Goal: Information Seeking & Learning: Learn about a topic

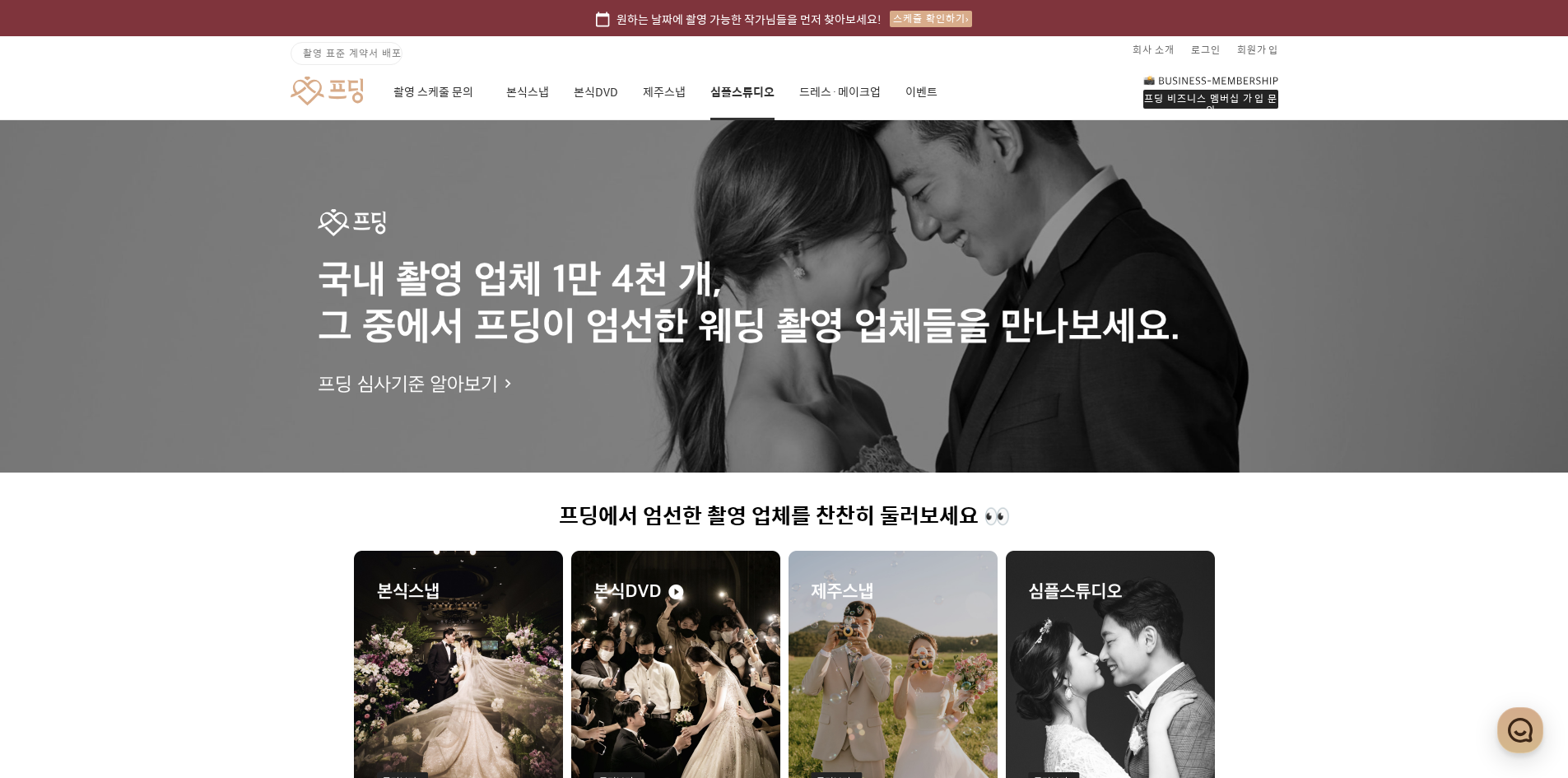
click at [760, 92] on link "심플스튜디오" at bounding box center [742, 92] width 64 height 56
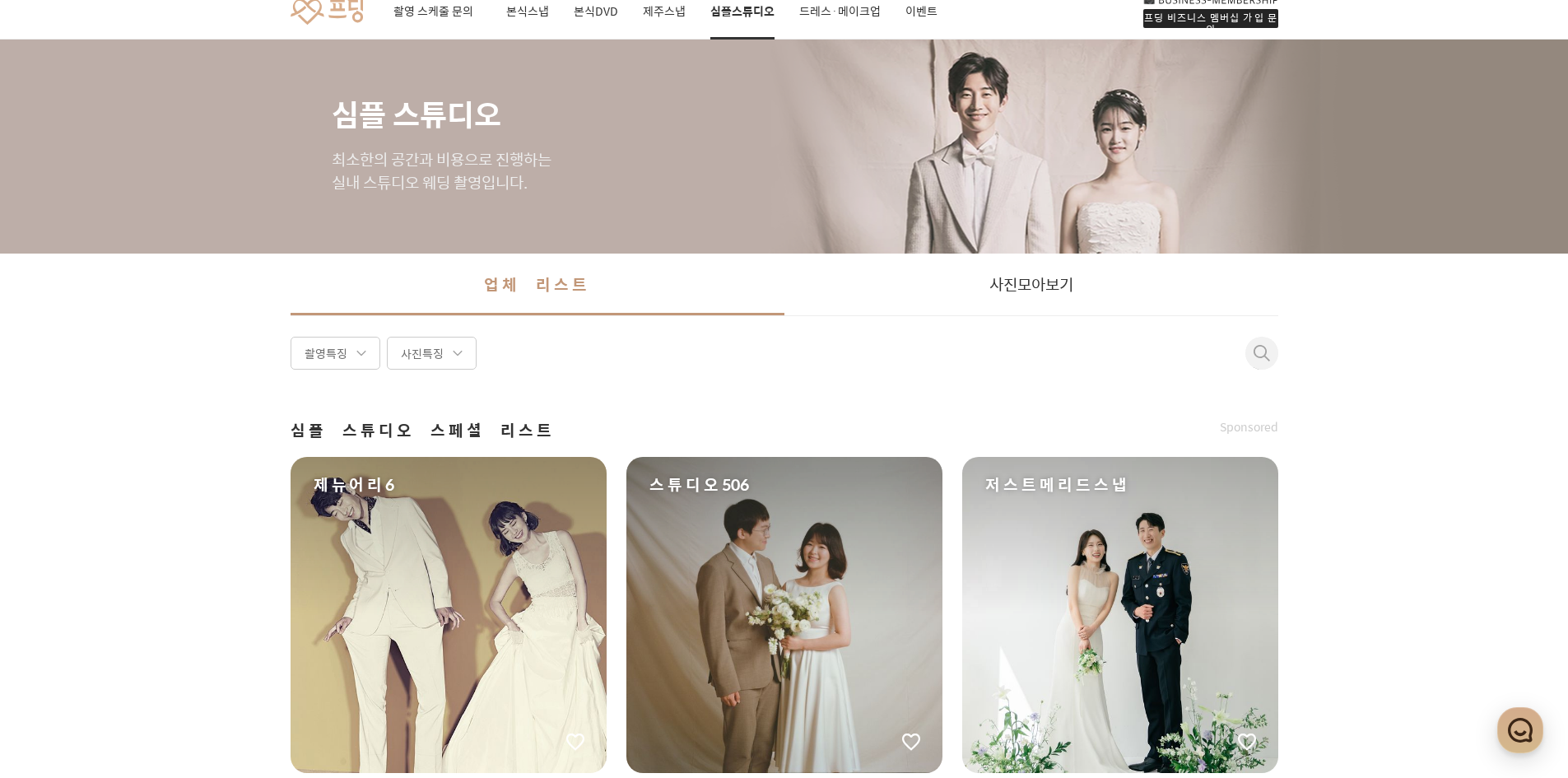
scroll to position [80, 0]
click at [452, 623] on div "제뉴어리6" at bounding box center [449, 616] width 316 height 316
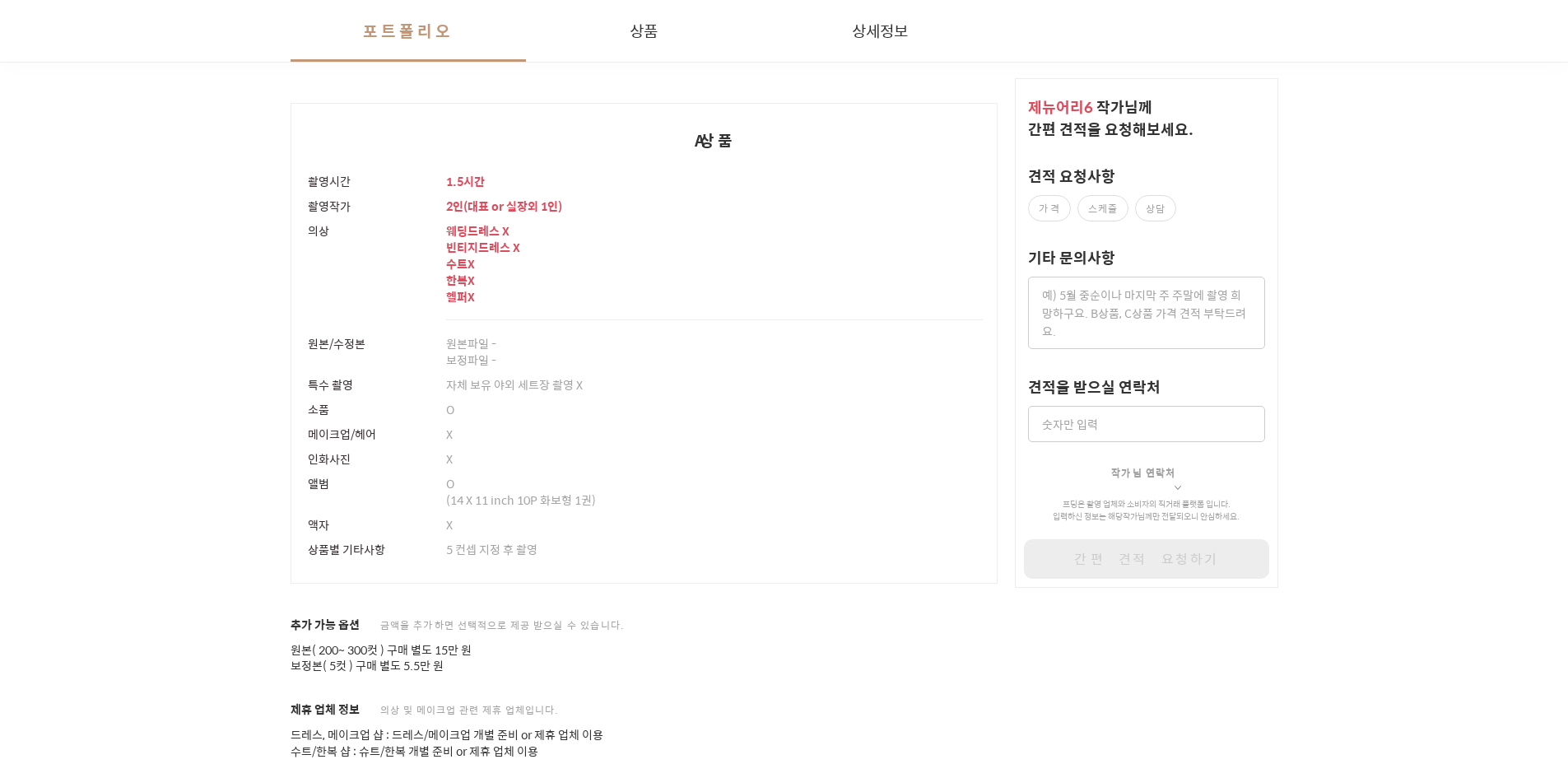
scroll to position [3324, 0]
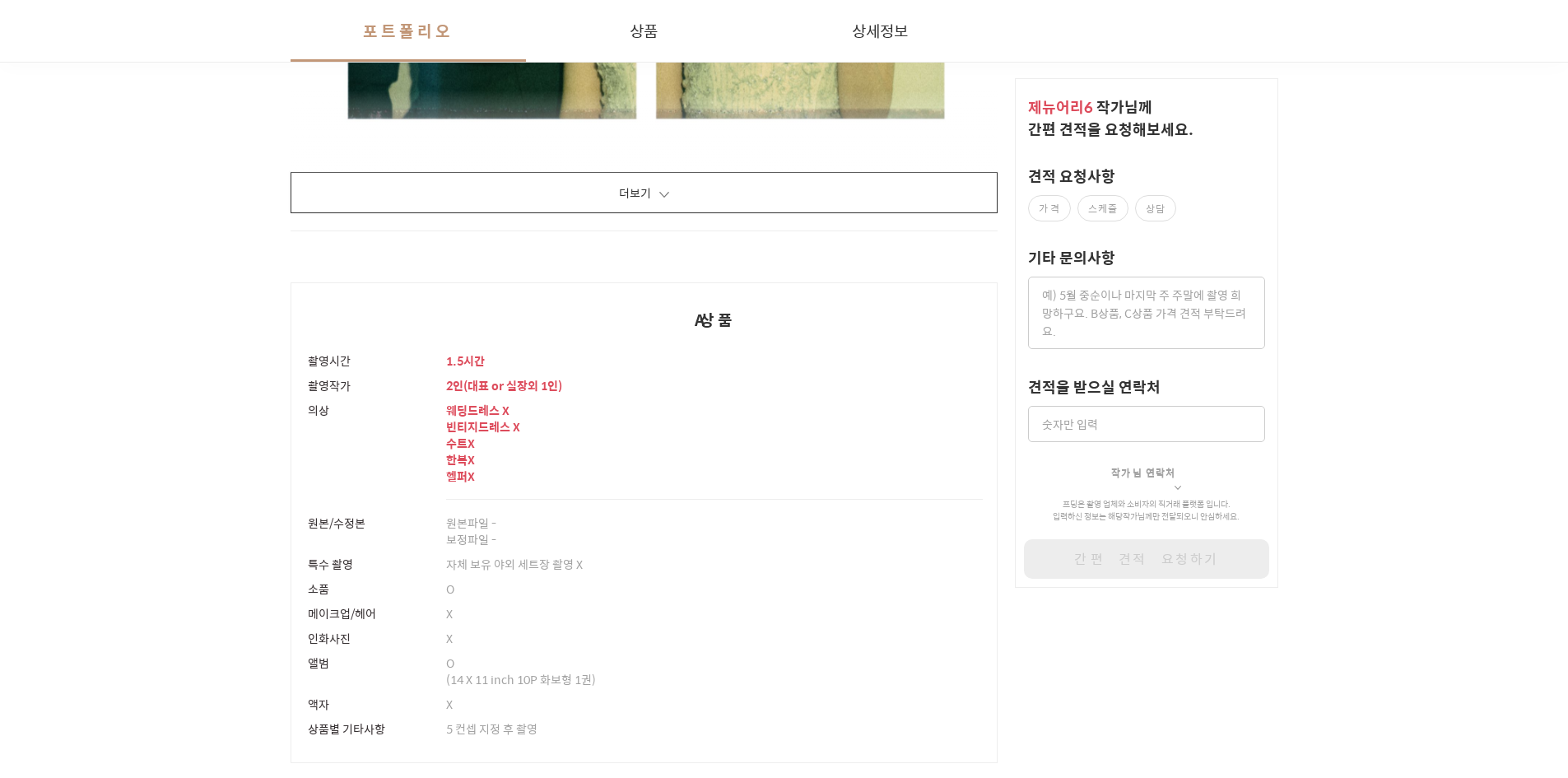
click at [490, 210] on button "더보기" at bounding box center [645, 192] width 708 height 42
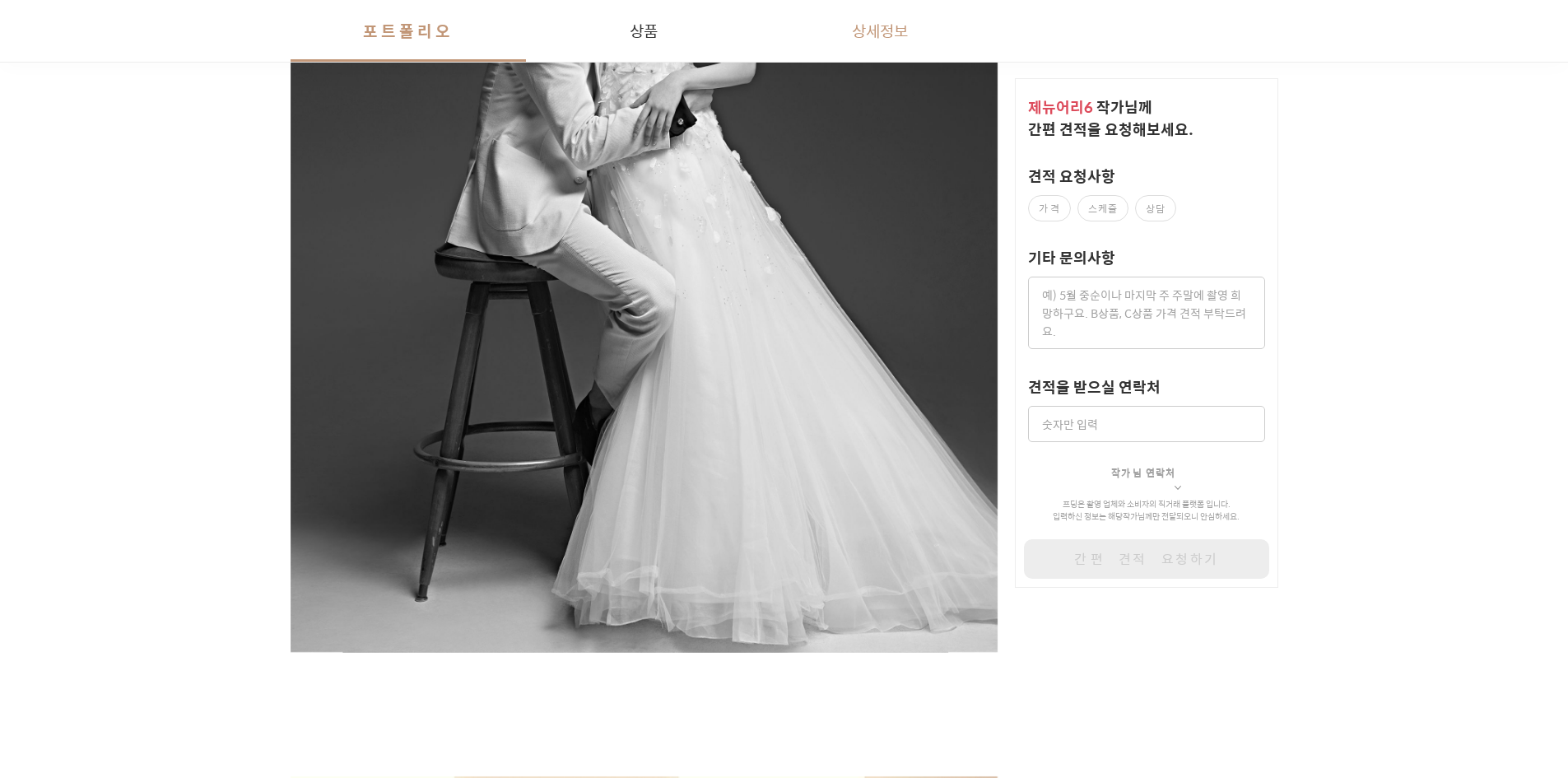
click at [861, 28] on button "상세정보" at bounding box center [881, 31] width 237 height 61
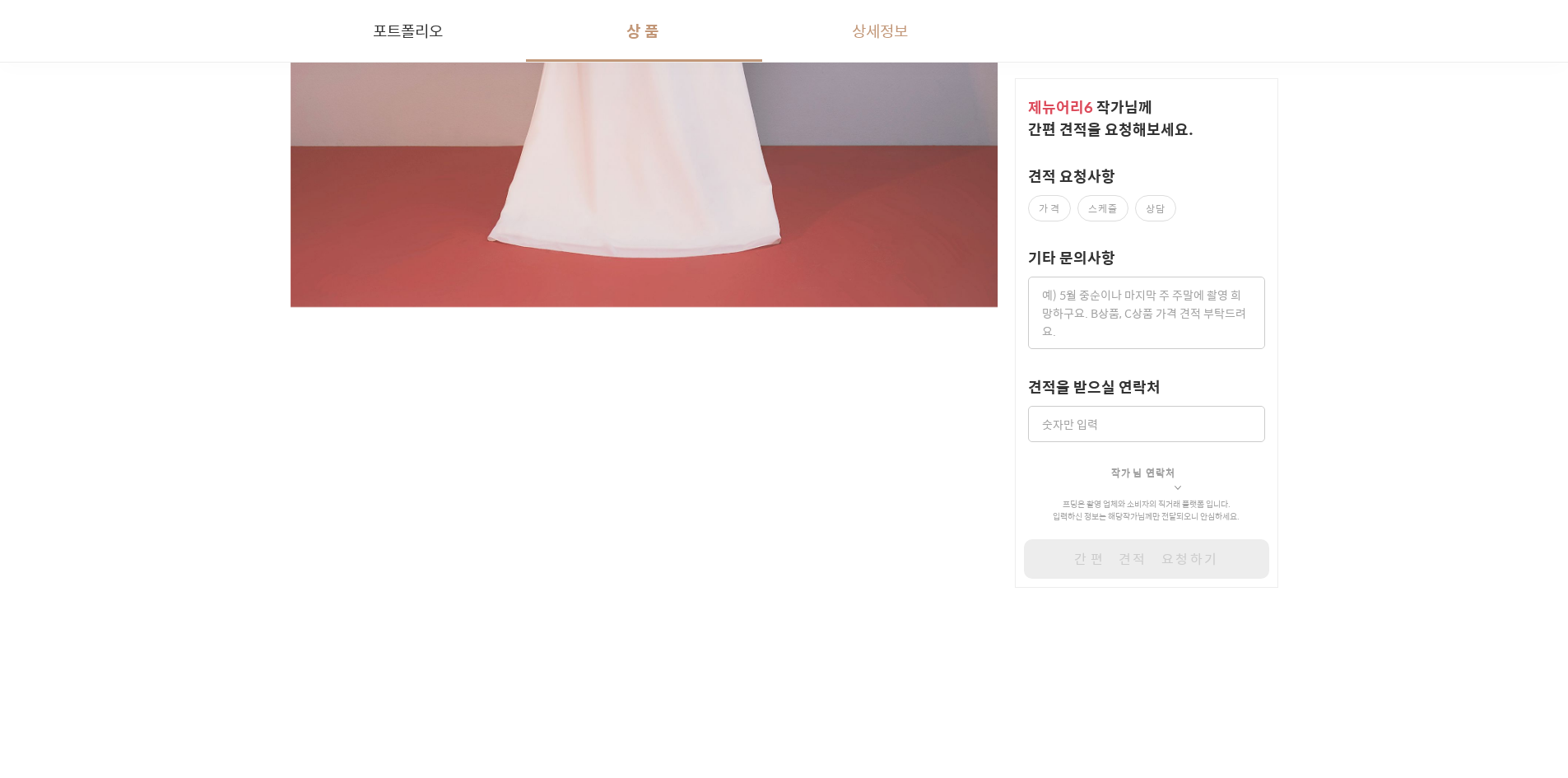
scroll to position [33122, 0]
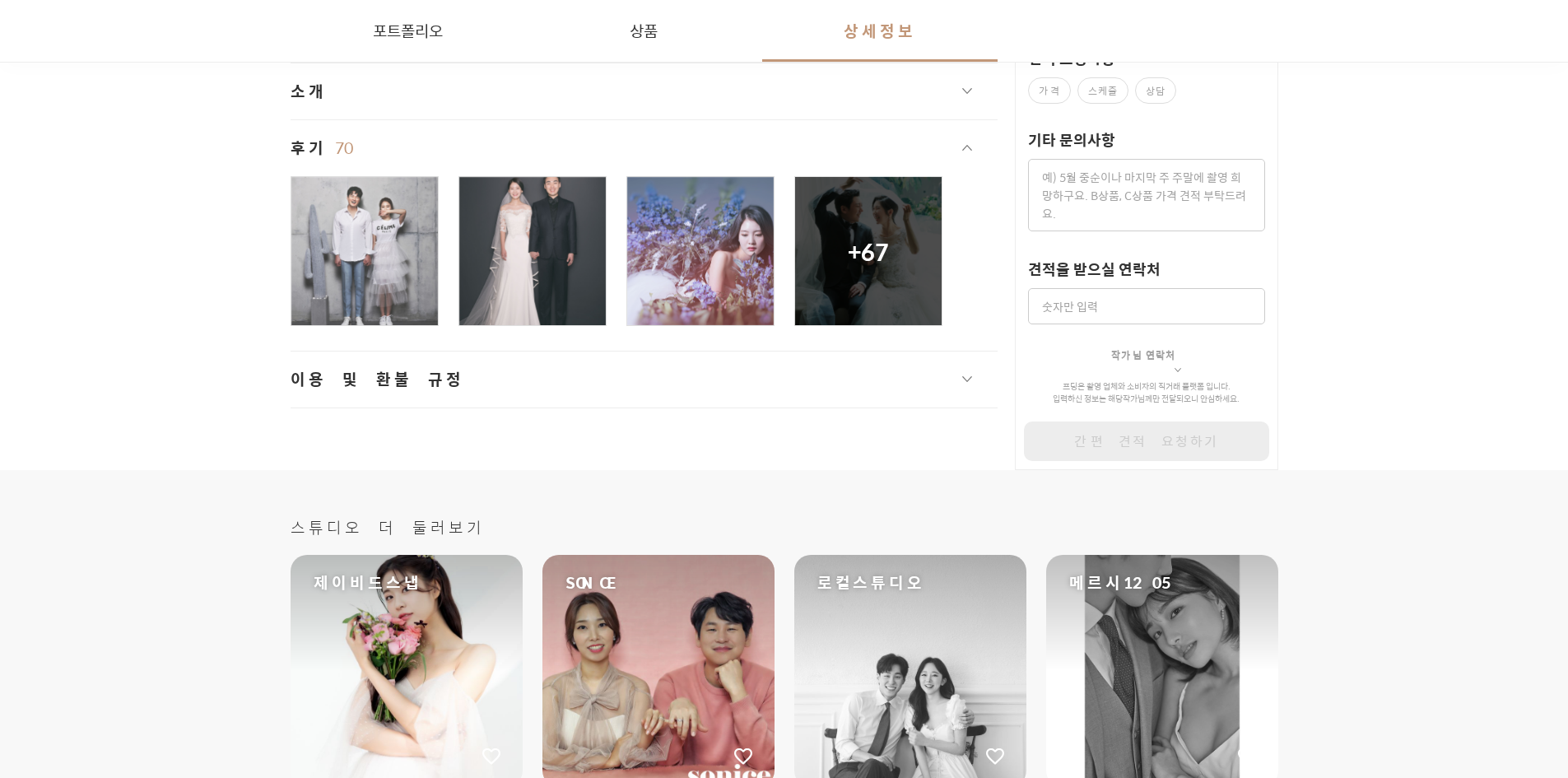
click at [967, 376] on span "button" at bounding box center [966, 379] width 10 height 5
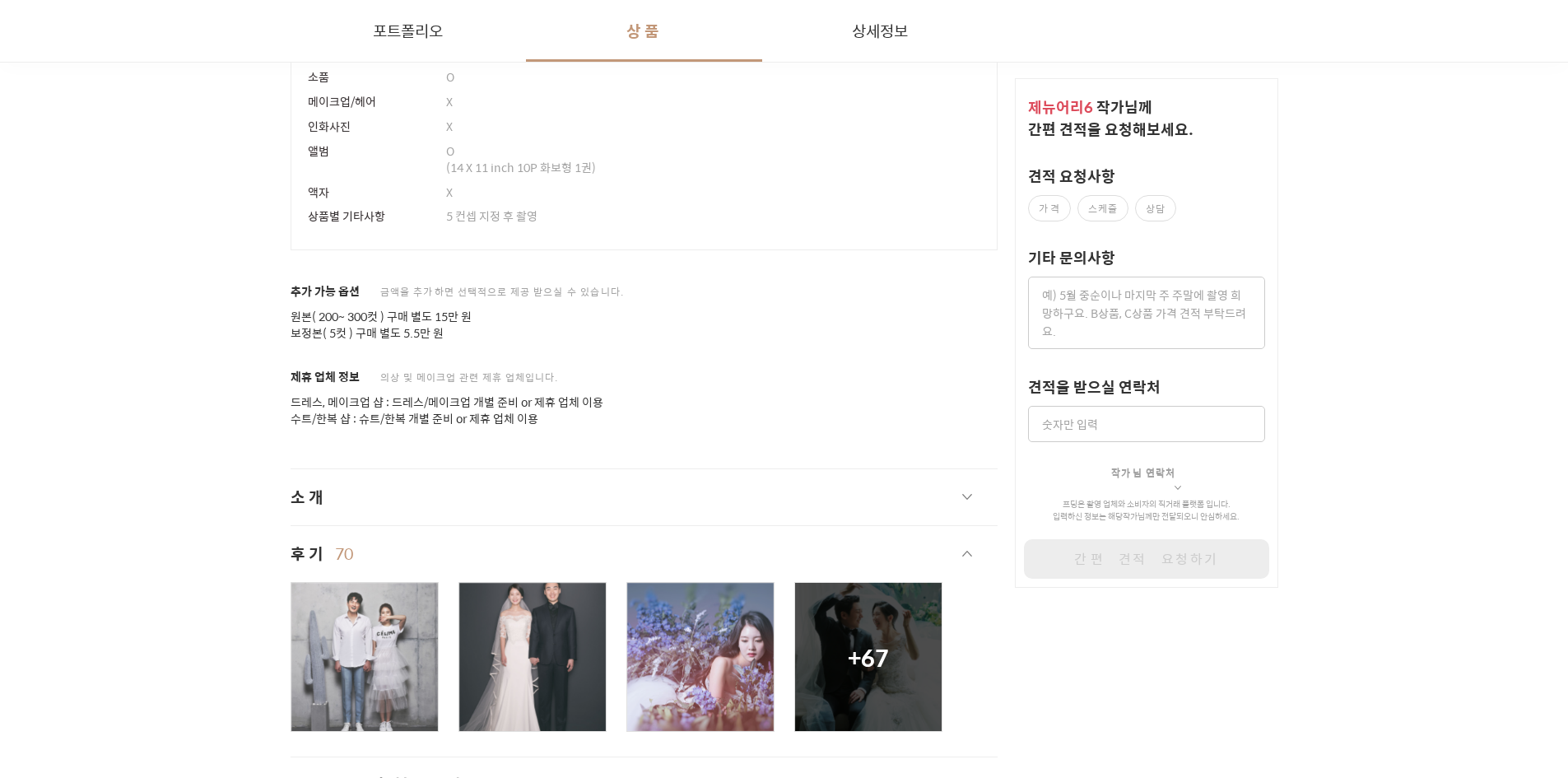
scroll to position [32831, 0]
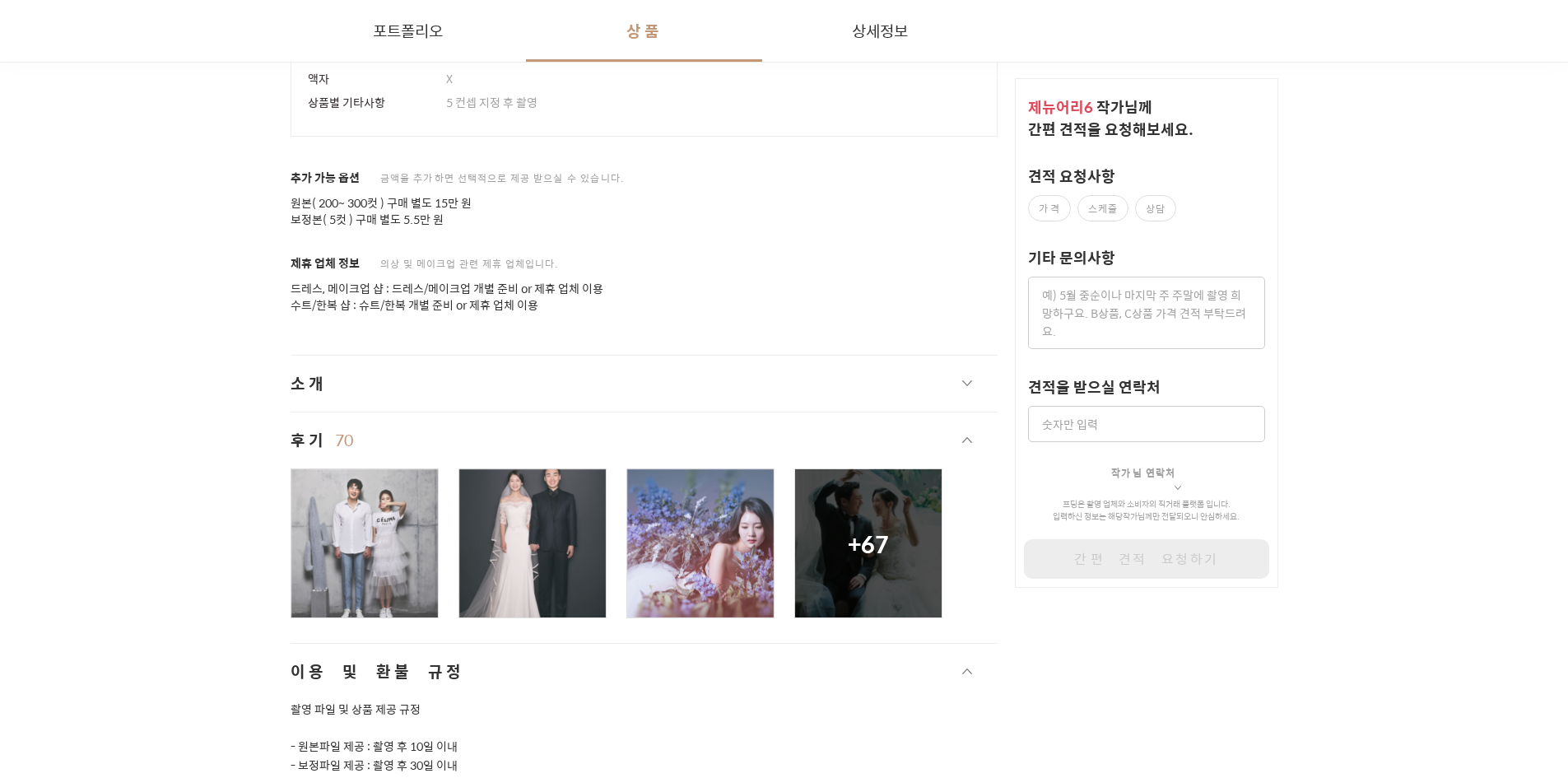
click at [328, 553] on div at bounding box center [365, 543] width 146 height 148
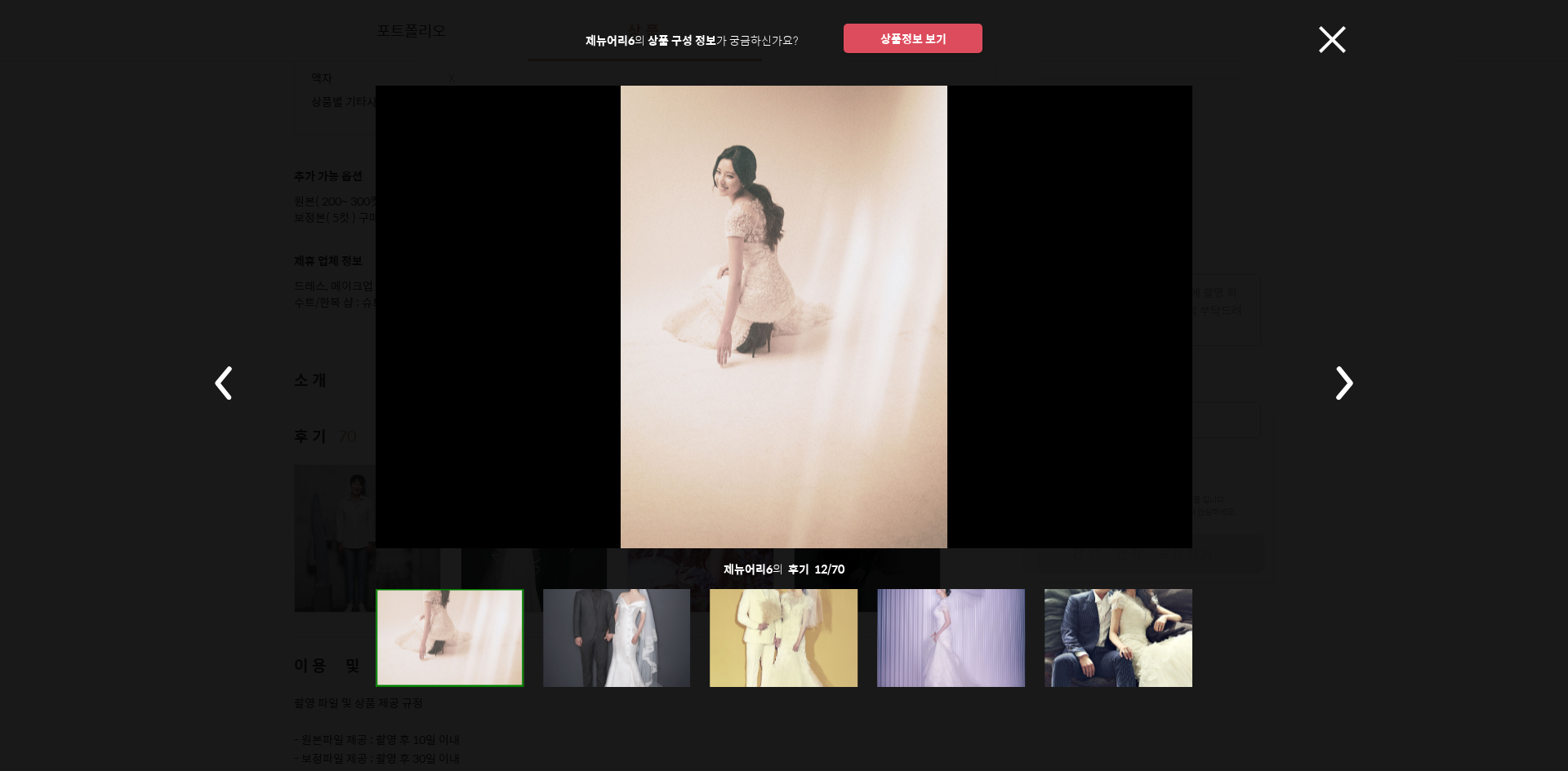
click at [1339, 43] on icon at bounding box center [1332, 39] width 27 height 27
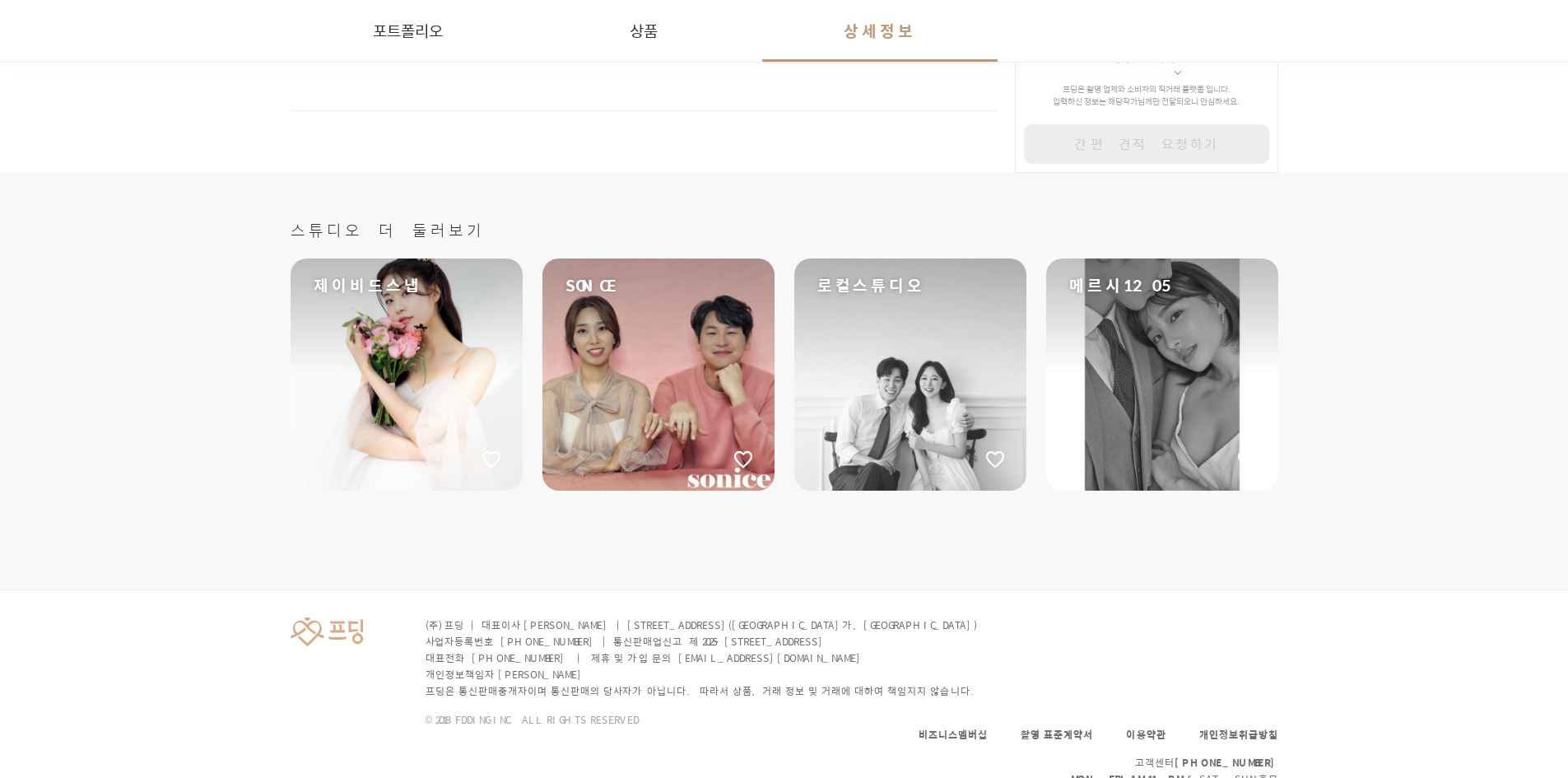
scroll to position [33822, 0]
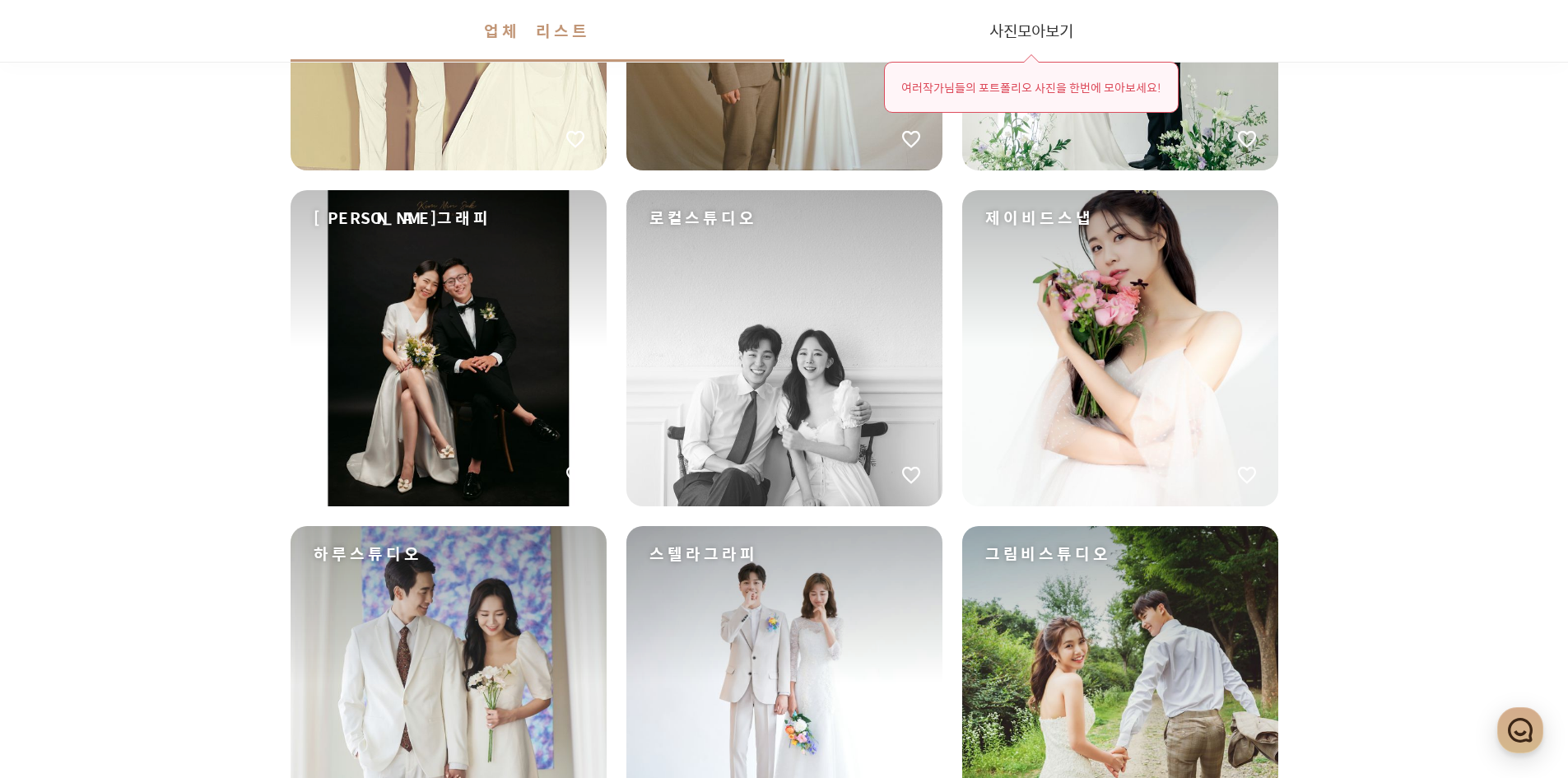
scroll to position [683, 0]
click at [808, 374] on div "로컬스튜디오" at bounding box center [784, 348] width 316 height 316
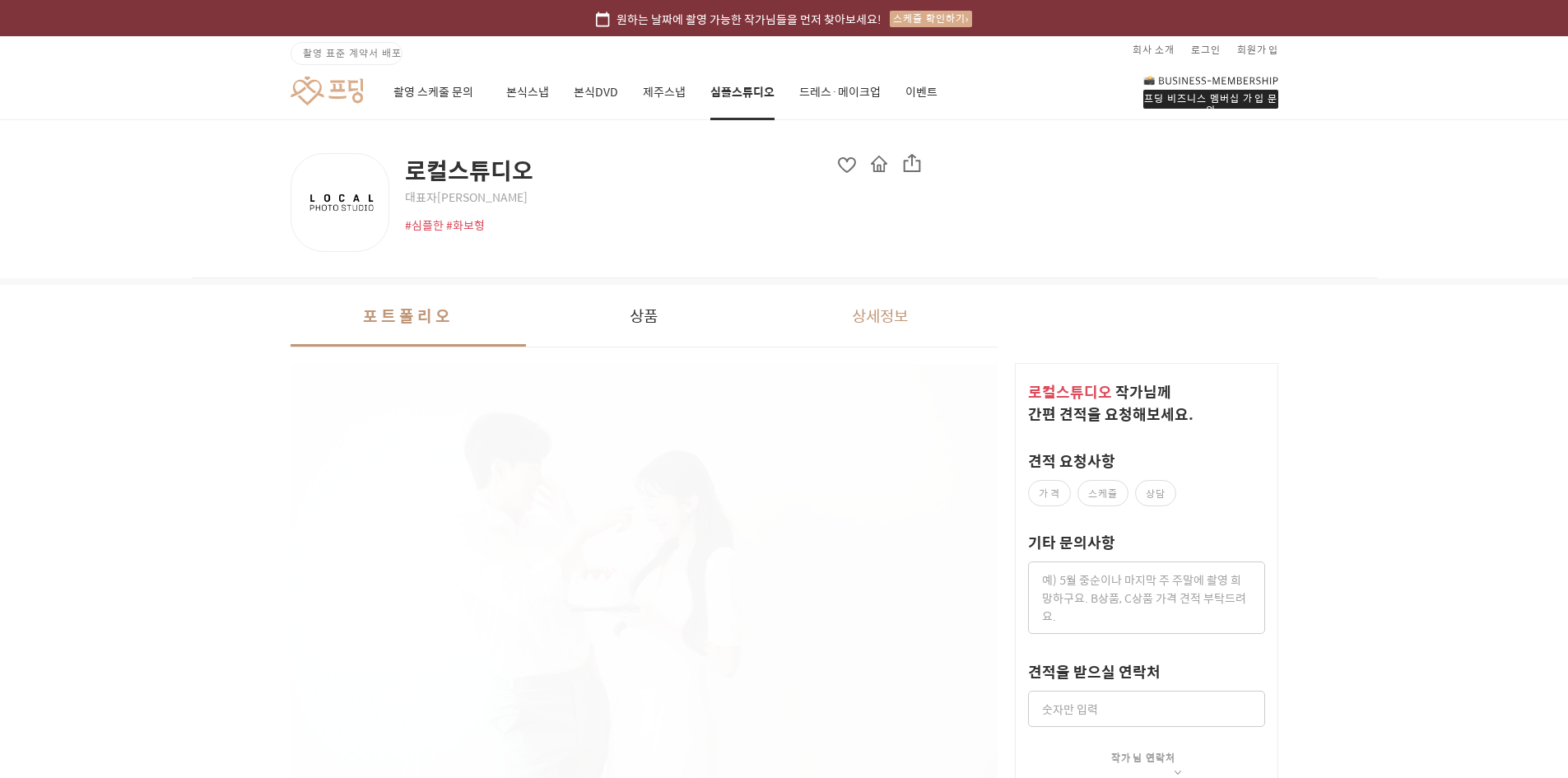
click at [832, 305] on button "상세정보" at bounding box center [881, 315] width 237 height 61
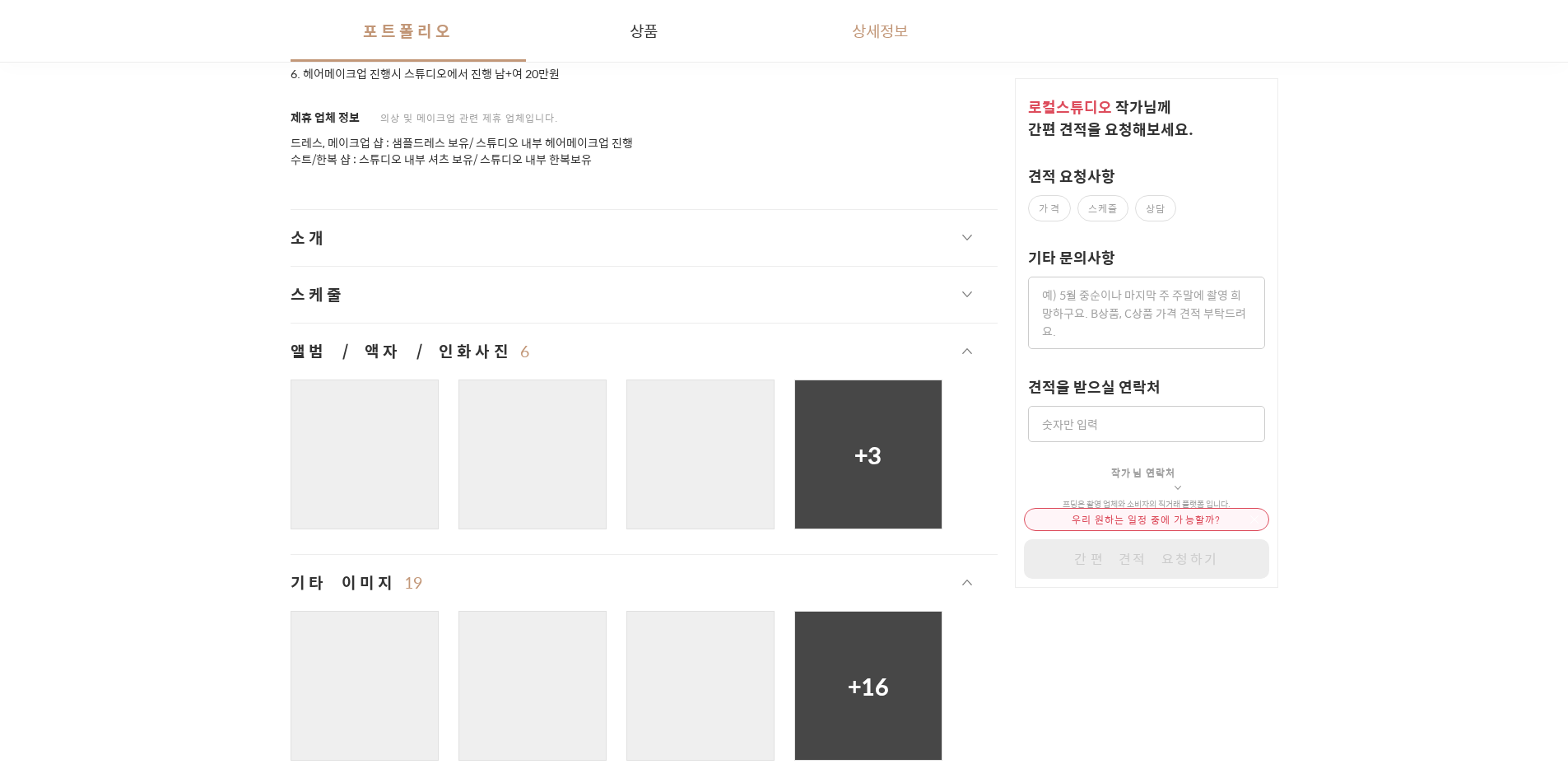
scroll to position [4066, 0]
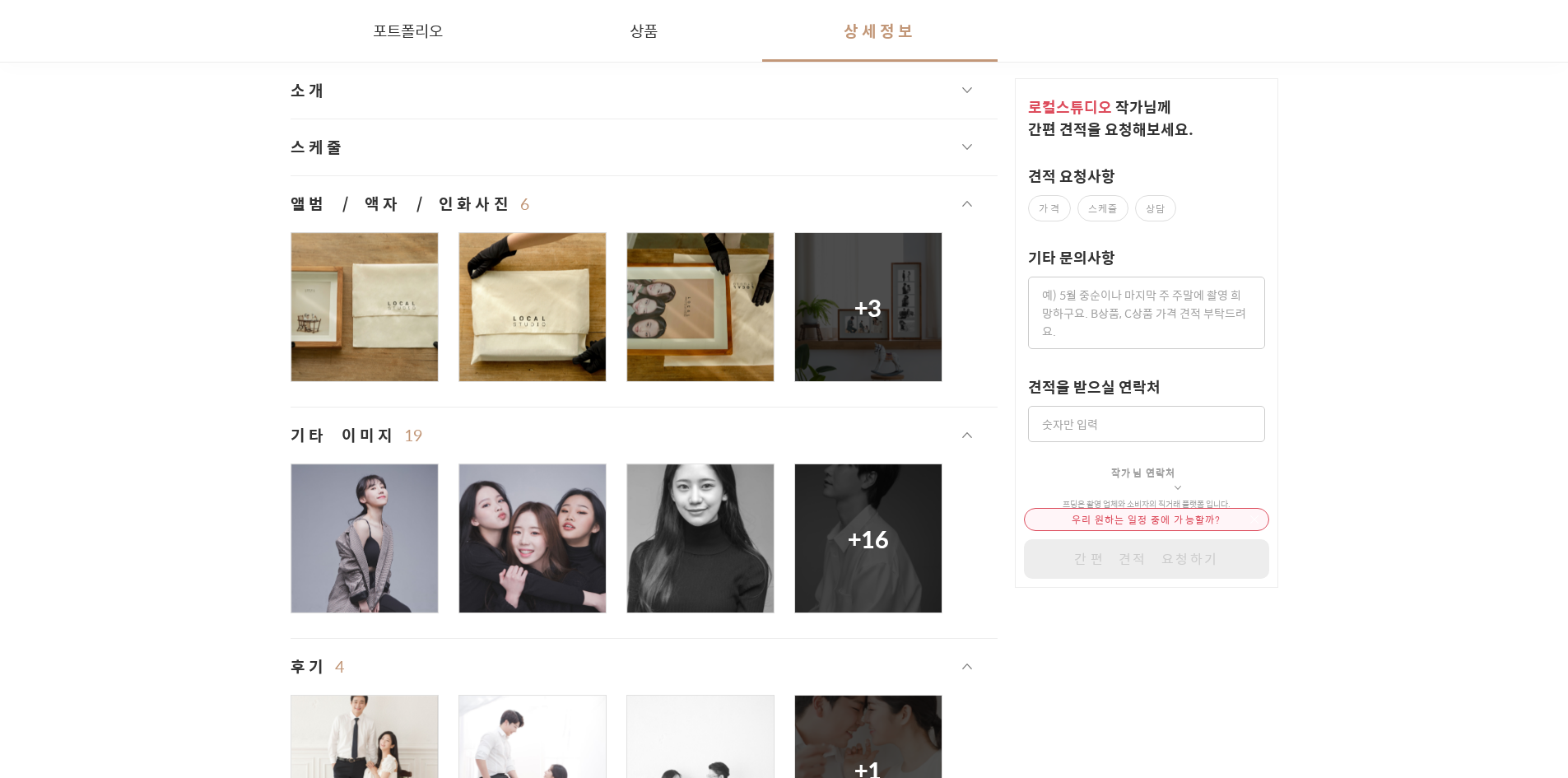
click at [772, 88] on button "소개" at bounding box center [645, 90] width 708 height 56
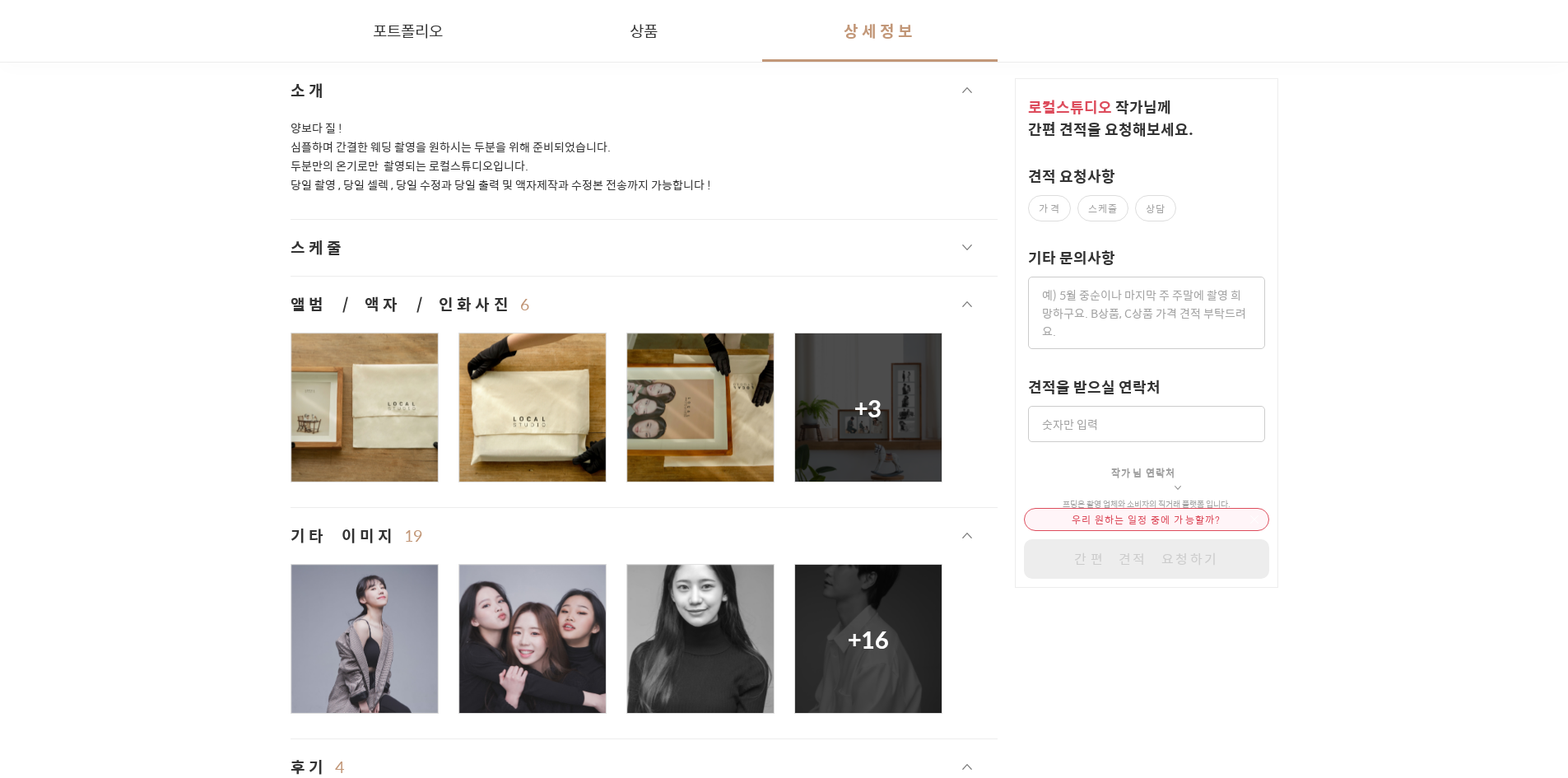
click at [755, 246] on button "스케줄" at bounding box center [645, 248] width 708 height 56
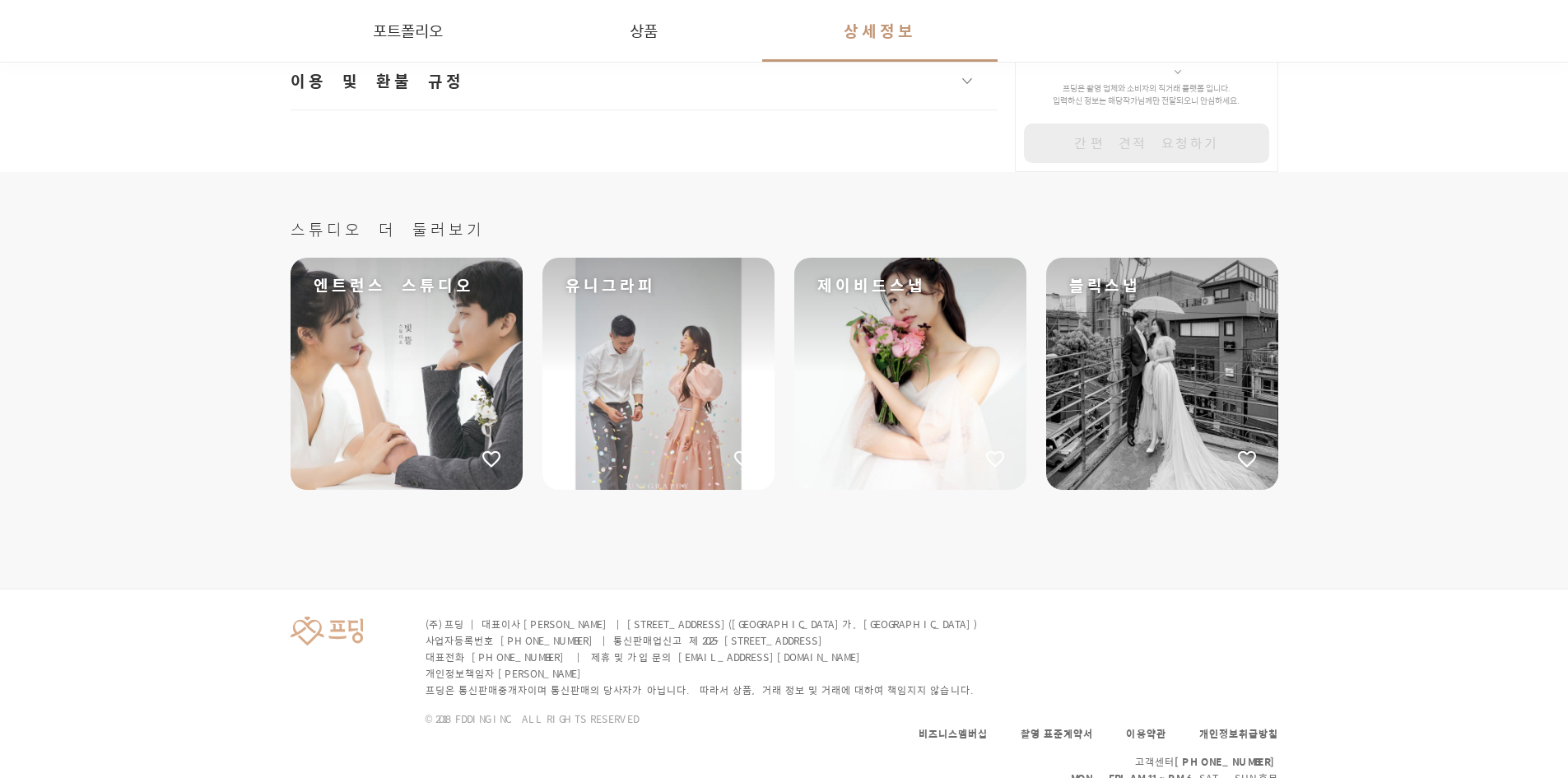
scroll to position [5044, 0]
